Goal: Task Accomplishment & Management: Use online tool/utility

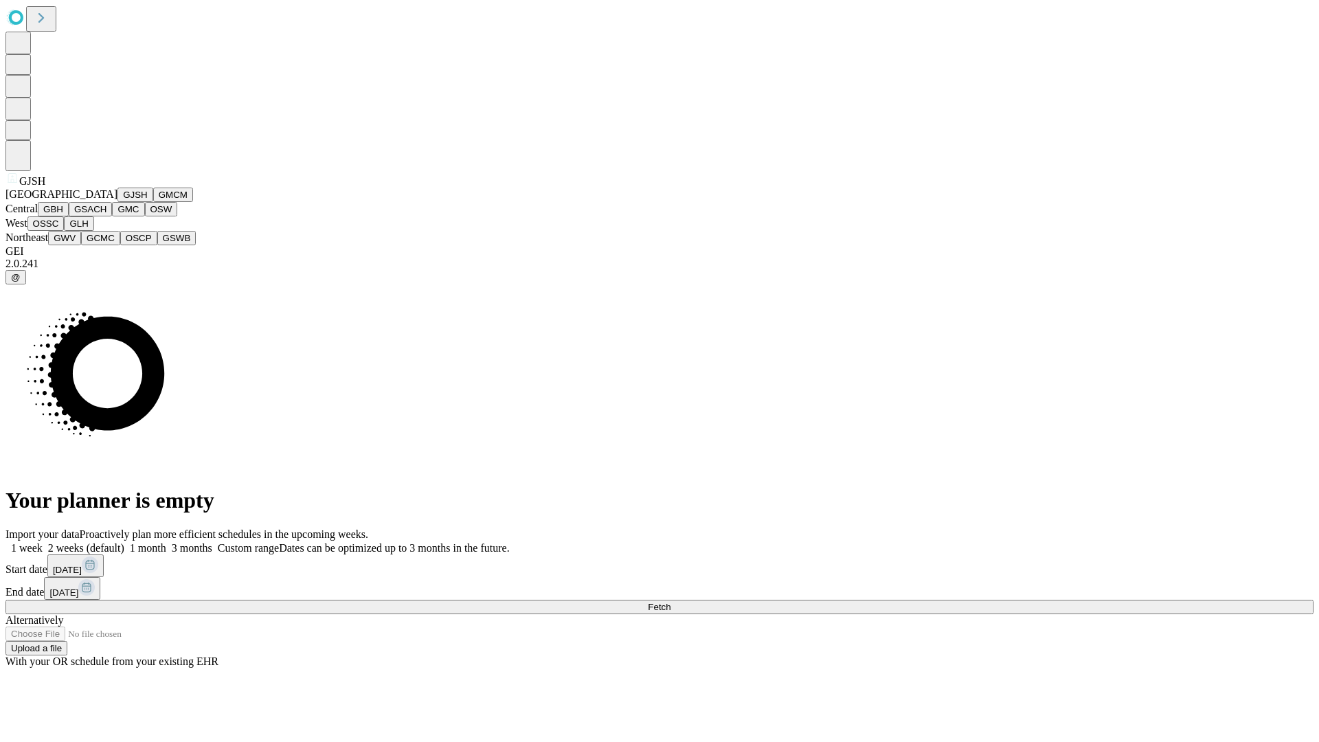
click at [117, 202] on button "GJSH" at bounding box center [135, 195] width 36 height 14
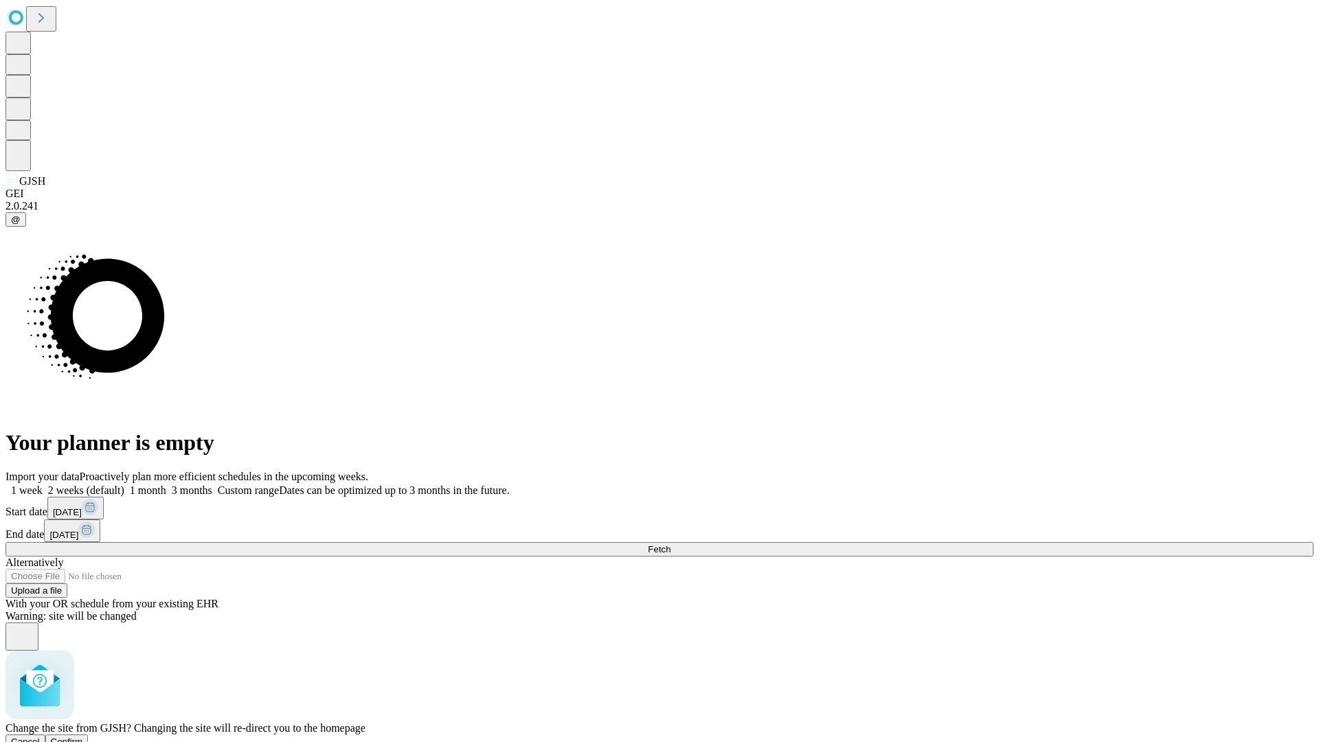
click at [83, 737] on span "Confirm" at bounding box center [67, 742] width 32 height 10
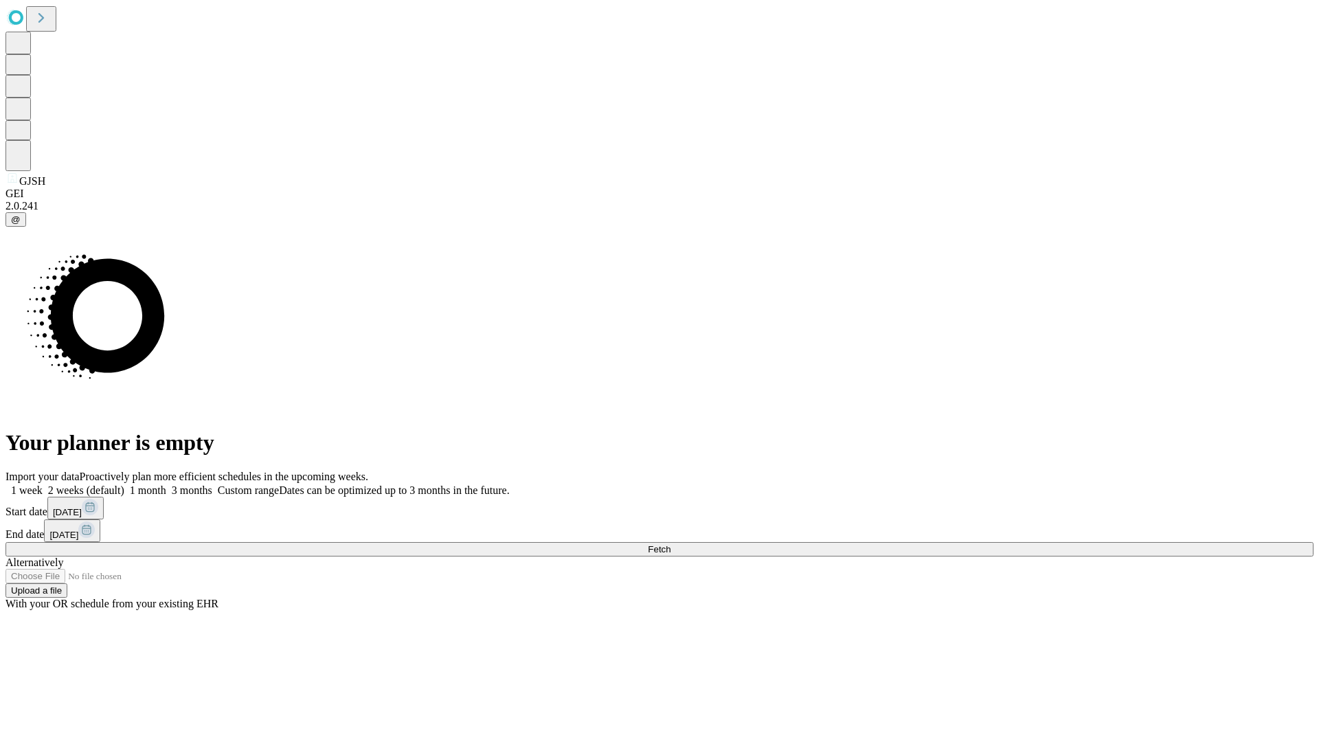
click at [124, 484] on label "2 weeks (default)" at bounding box center [84, 490] width 82 height 12
click at [671, 544] on span "Fetch" at bounding box center [659, 549] width 23 height 10
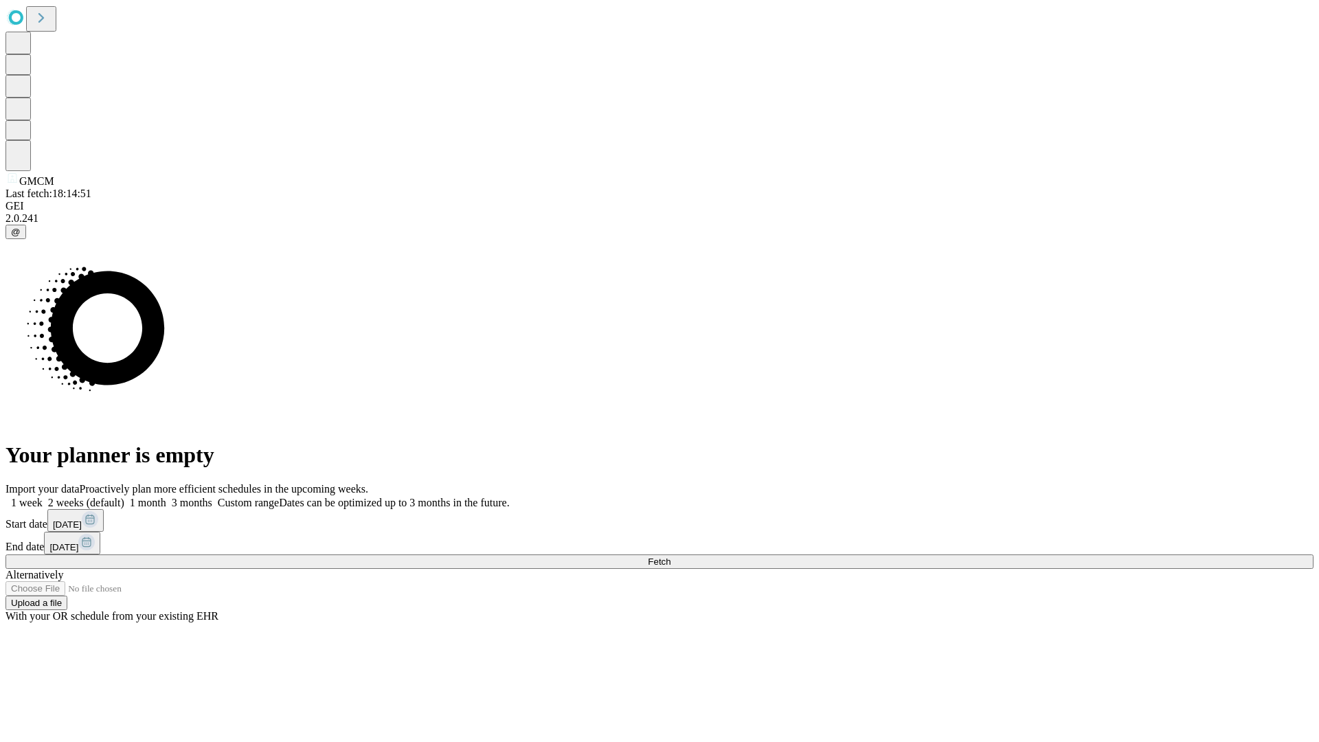
click at [124, 497] on label "2 weeks (default)" at bounding box center [84, 503] width 82 height 12
click at [671, 557] on span "Fetch" at bounding box center [659, 562] width 23 height 10
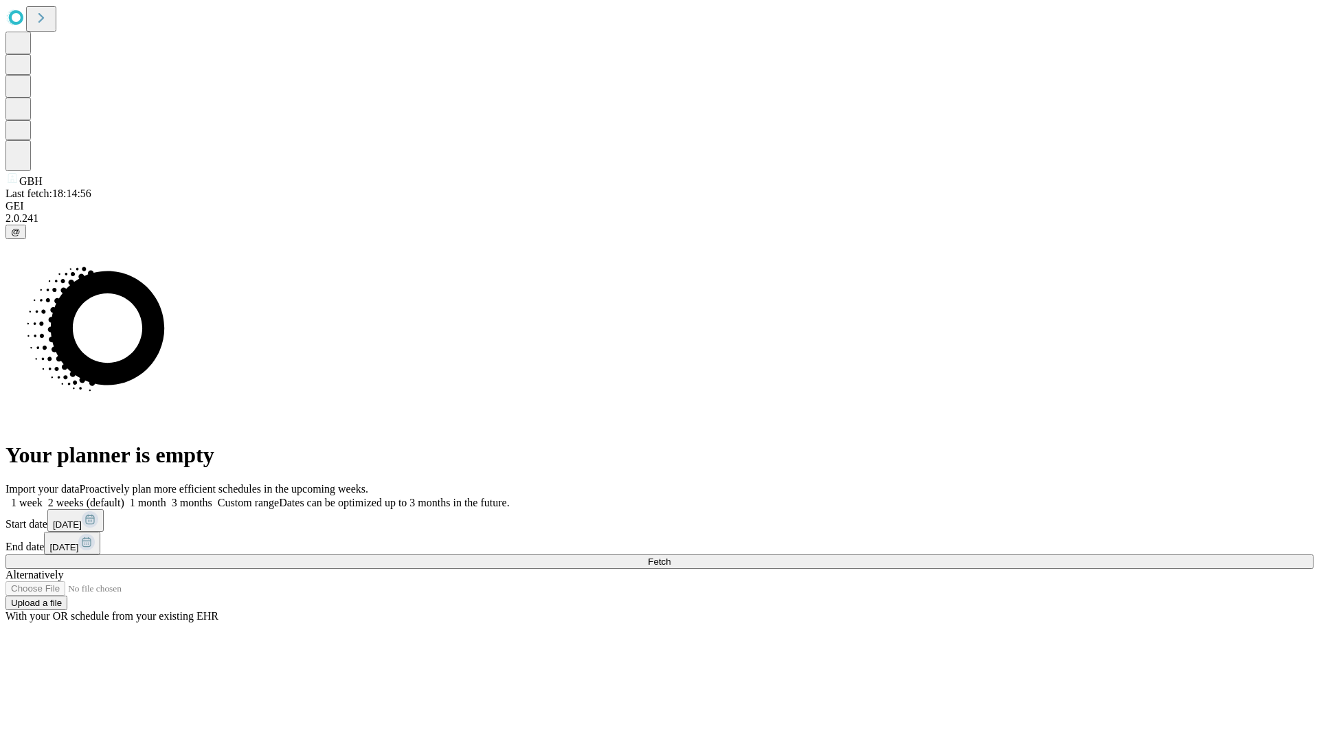
click at [124, 497] on label "2 weeks (default)" at bounding box center [84, 503] width 82 height 12
click at [671, 557] on span "Fetch" at bounding box center [659, 562] width 23 height 10
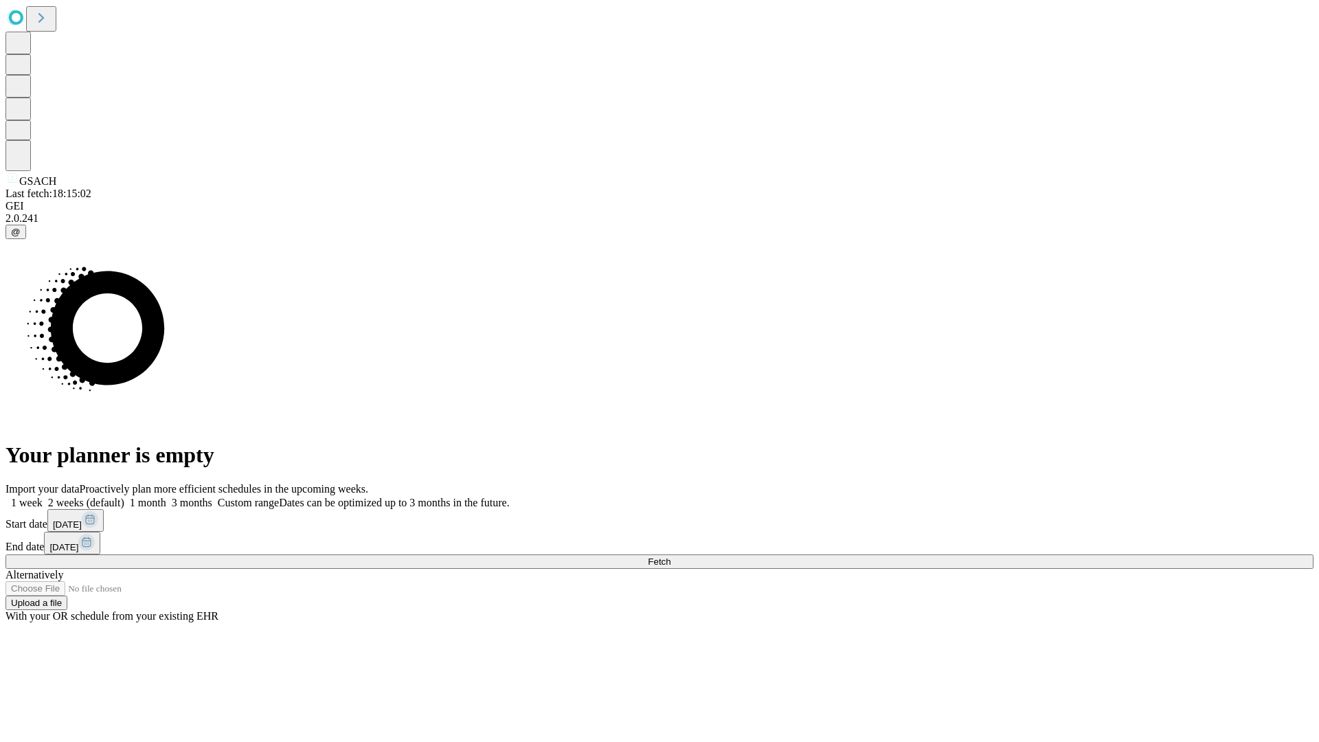
click at [124, 497] on label "2 weeks (default)" at bounding box center [84, 503] width 82 height 12
click at [671, 557] on span "Fetch" at bounding box center [659, 562] width 23 height 10
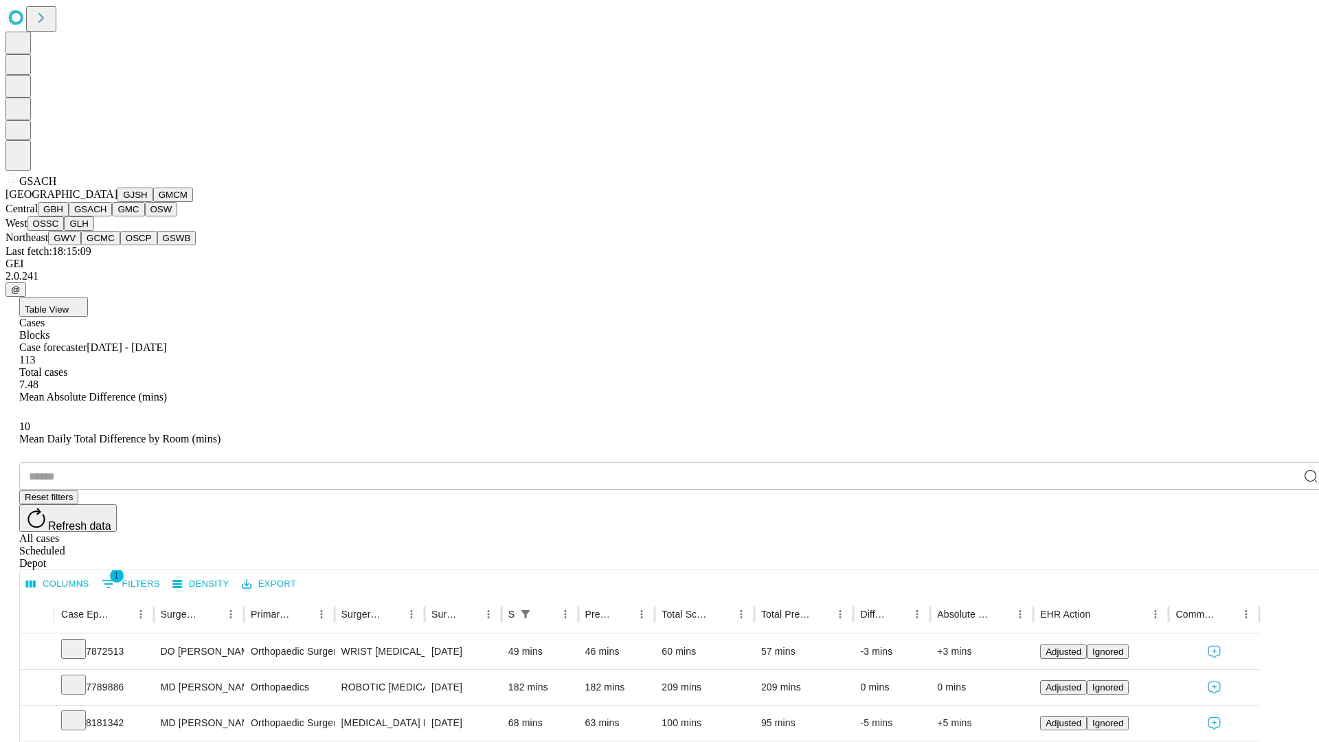
click at [112, 216] on button "GMC" at bounding box center [128, 209] width 32 height 14
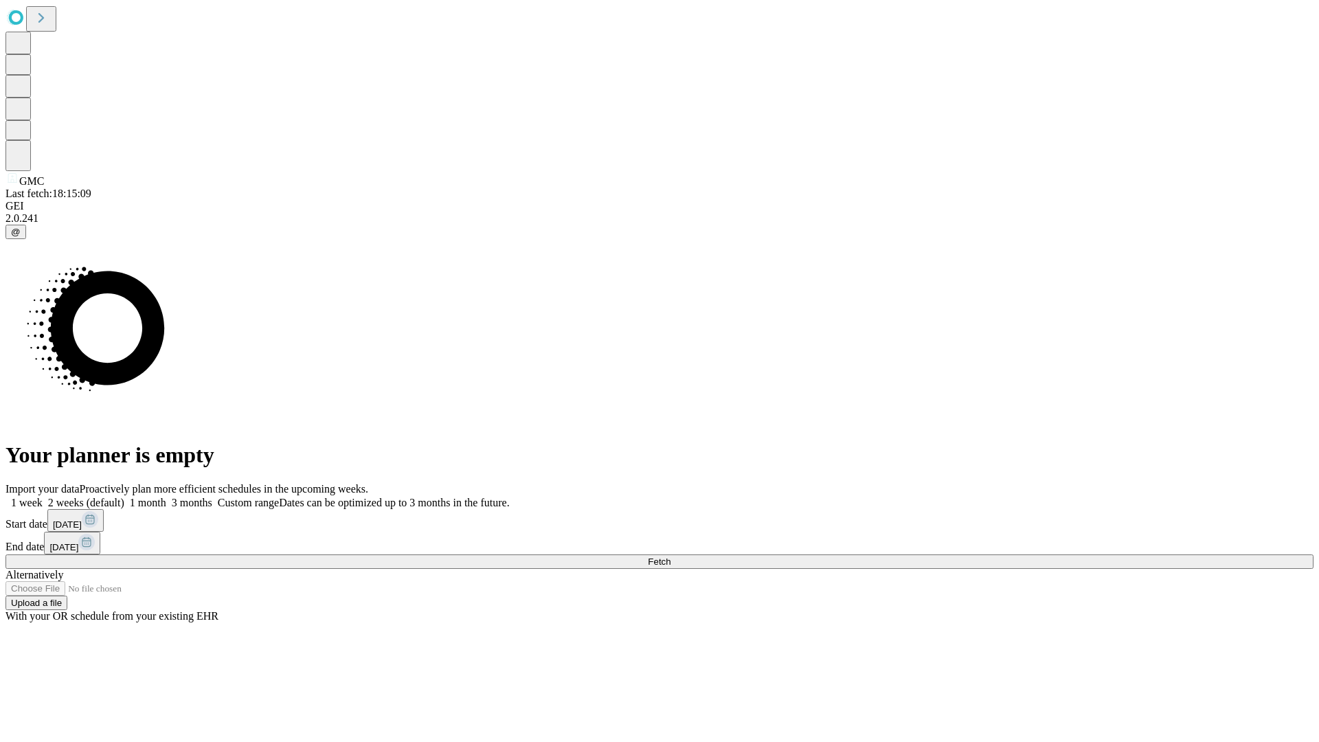
click at [124, 497] on label "2 weeks (default)" at bounding box center [84, 503] width 82 height 12
click at [671, 557] on span "Fetch" at bounding box center [659, 562] width 23 height 10
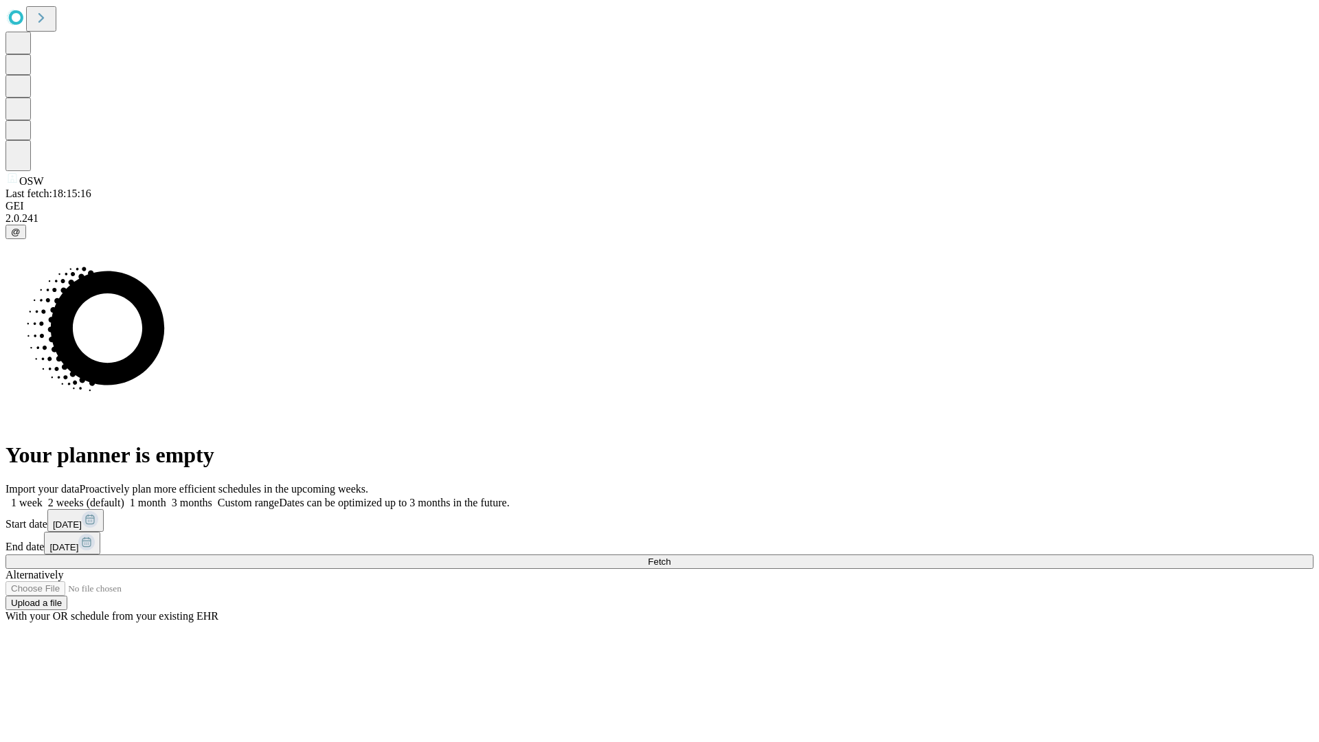
click at [124, 497] on label "2 weeks (default)" at bounding box center [84, 503] width 82 height 12
click at [671, 557] on span "Fetch" at bounding box center [659, 562] width 23 height 10
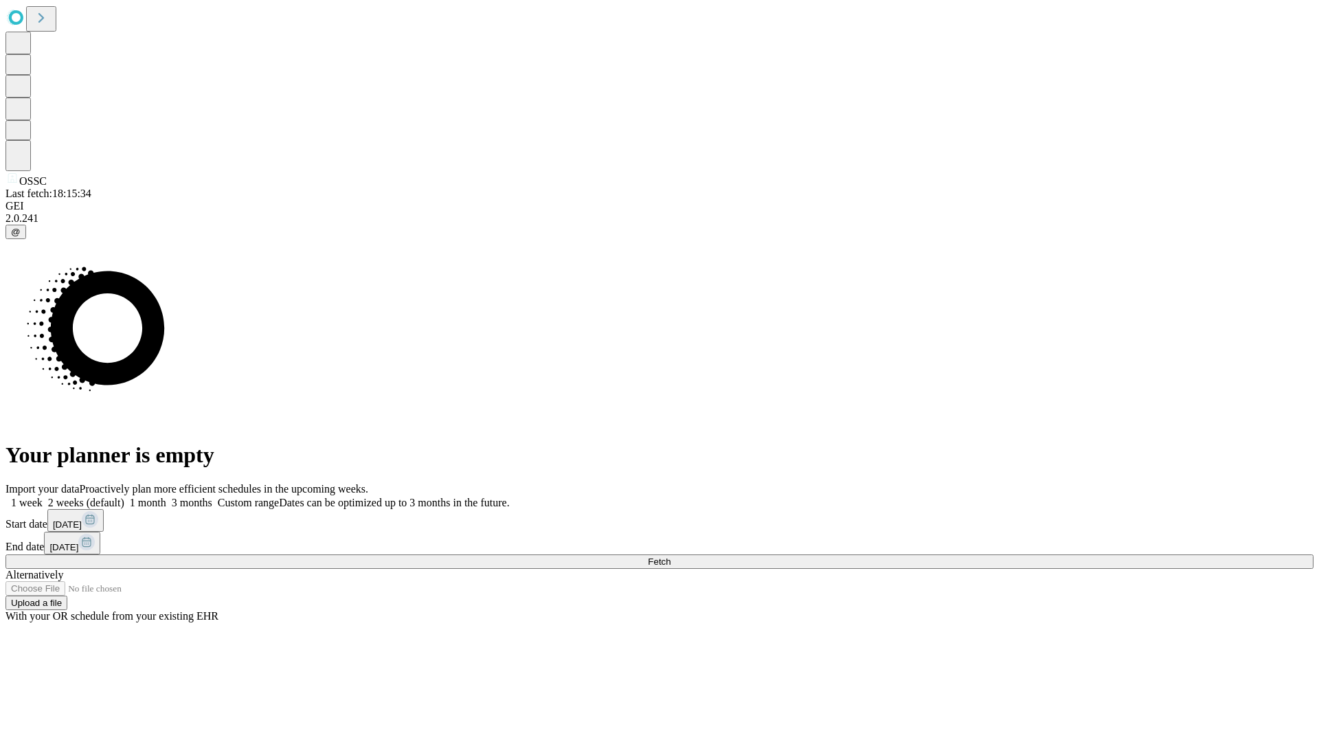
click at [124, 497] on label "2 weeks (default)" at bounding box center [84, 503] width 82 height 12
click at [671, 557] on span "Fetch" at bounding box center [659, 562] width 23 height 10
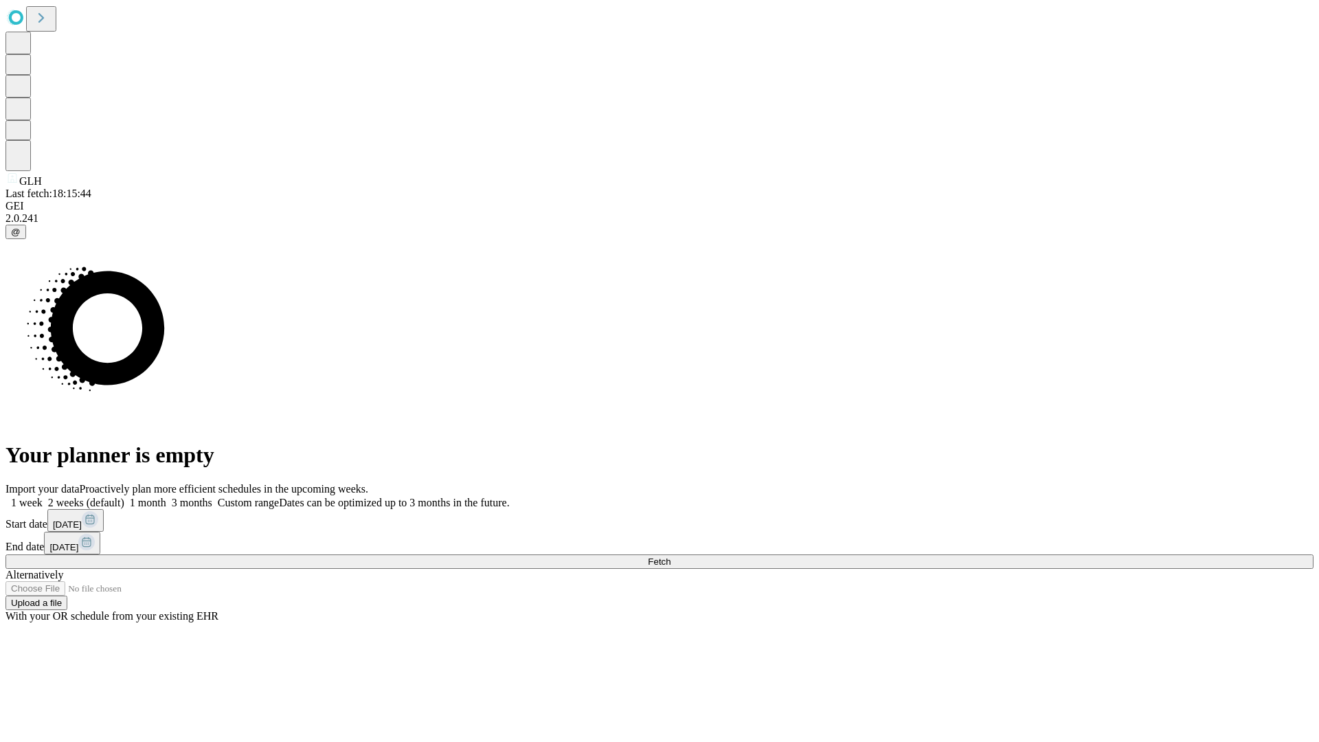
click at [124, 497] on label "2 weeks (default)" at bounding box center [84, 503] width 82 height 12
click at [671, 557] on span "Fetch" at bounding box center [659, 562] width 23 height 10
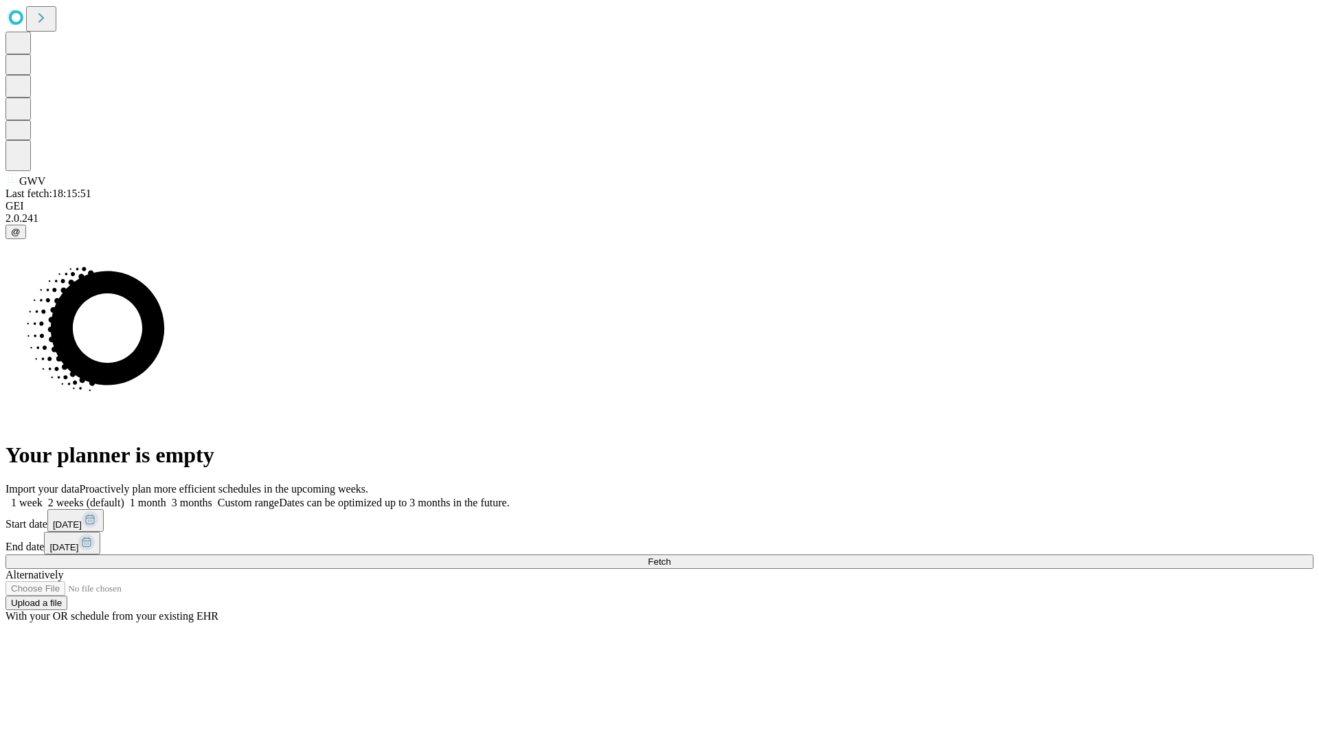
click at [124, 497] on label "2 weeks (default)" at bounding box center [84, 503] width 82 height 12
click at [671, 557] on span "Fetch" at bounding box center [659, 562] width 23 height 10
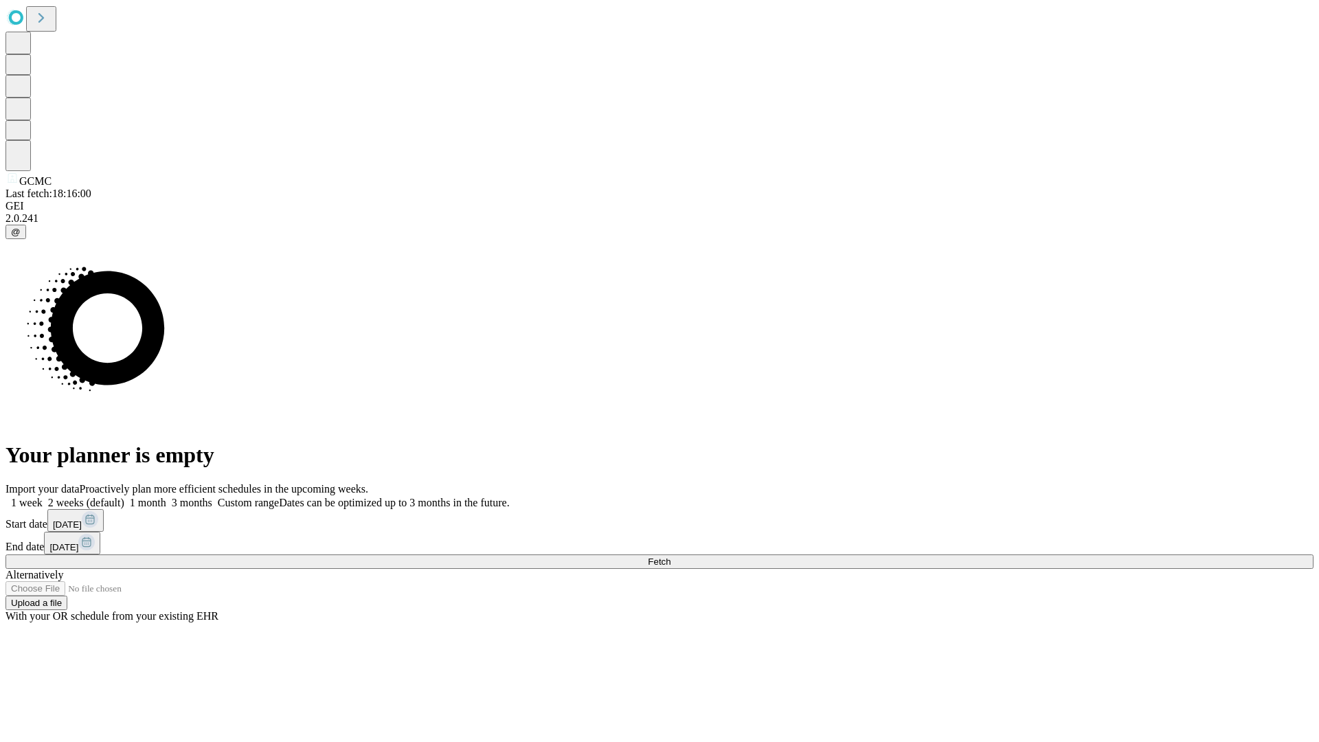
click at [124, 497] on label "2 weeks (default)" at bounding box center [84, 503] width 82 height 12
click at [671, 557] on span "Fetch" at bounding box center [659, 562] width 23 height 10
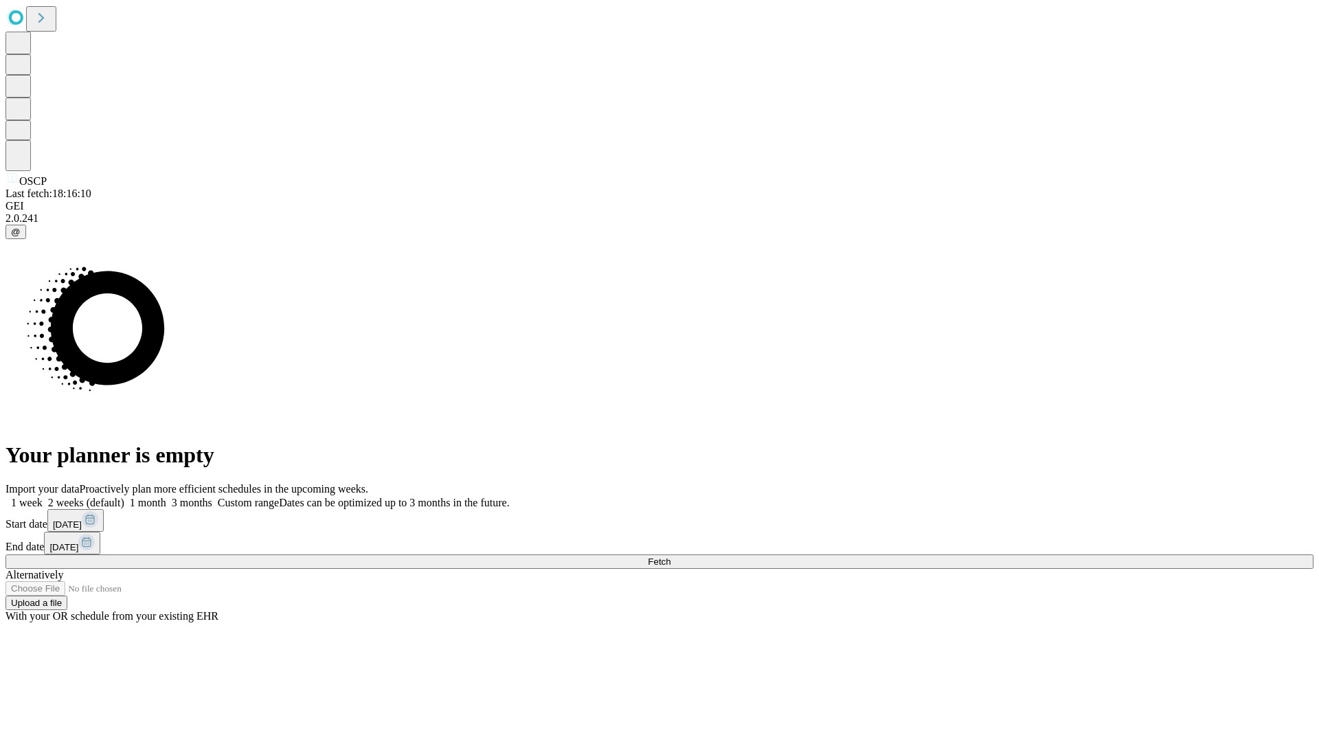
click at [124, 497] on label "2 weeks (default)" at bounding box center [84, 503] width 82 height 12
click at [671, 557] on span "Fetch" at bounding box center [659, 562] width 23 height 10
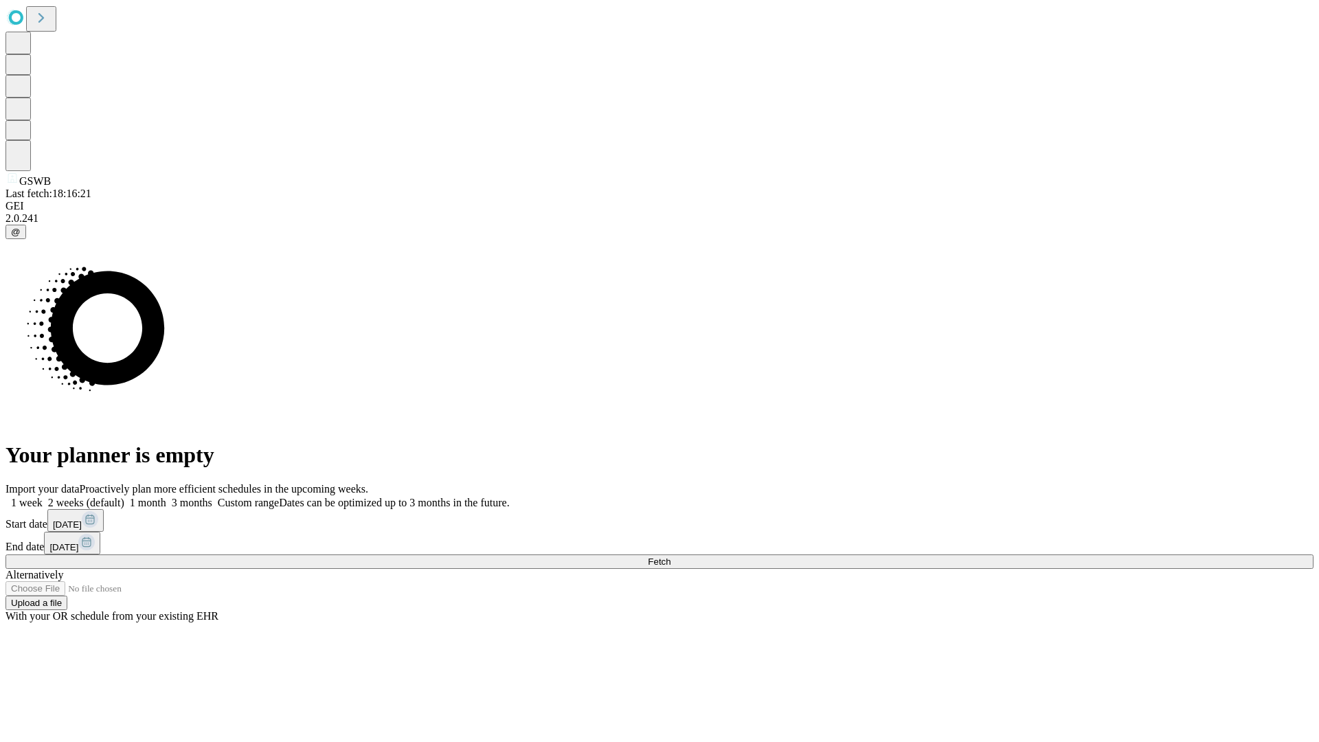
click at [671, 557] on span "Fetch" at bounding box center [659, 562] width 23 height 10
